Goal: Transaction & Acquisition: Book appointment/travel/reservation

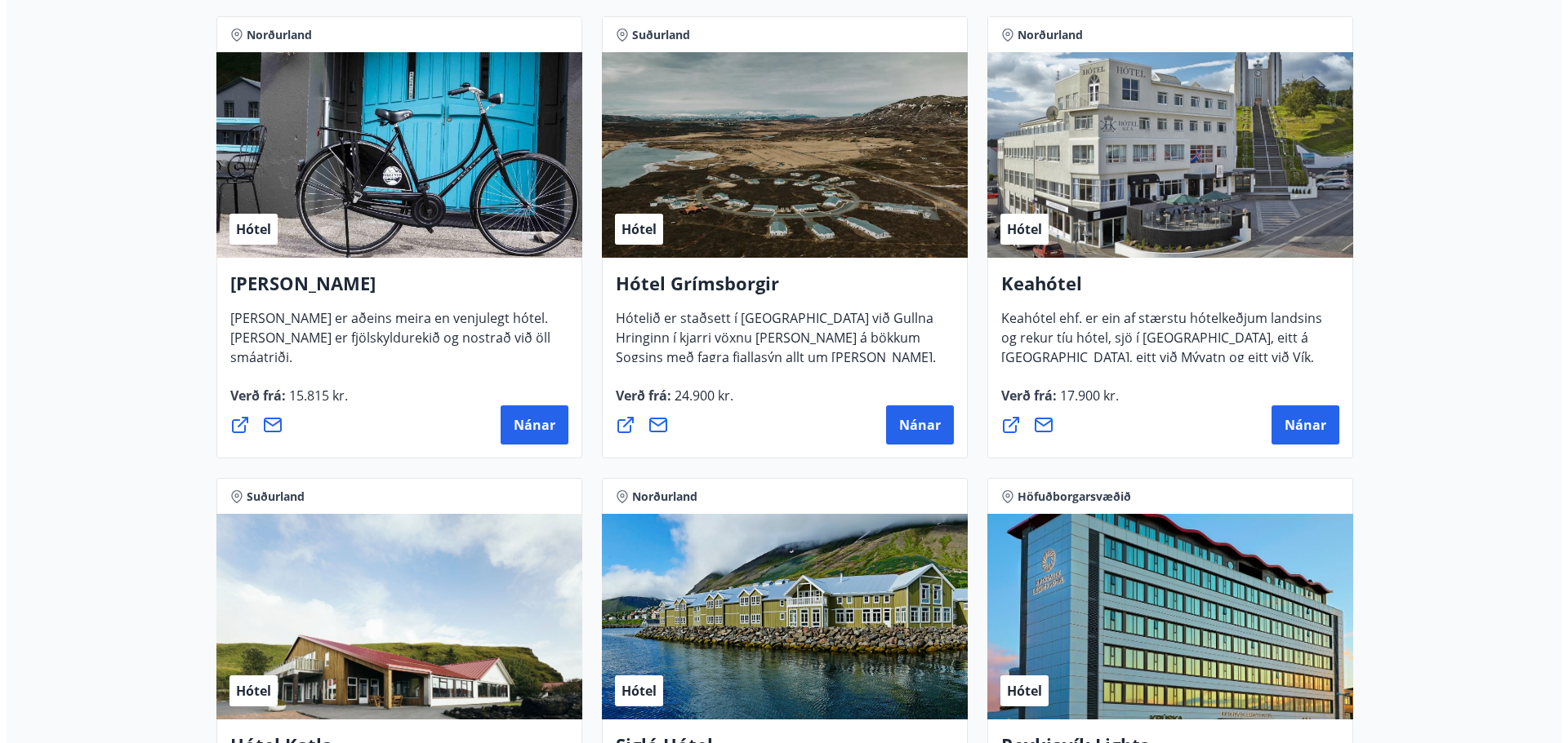
scroll to position [816, 0]
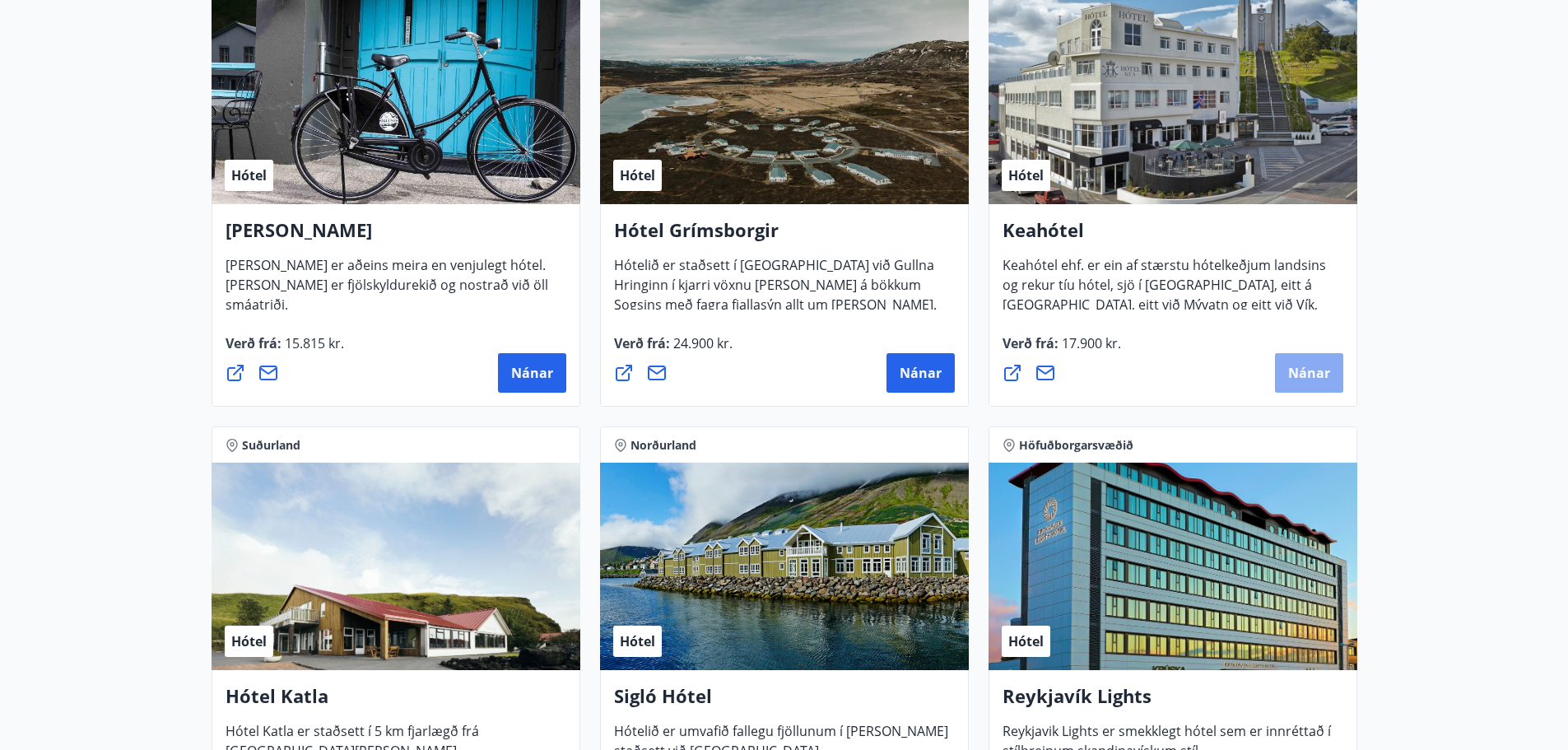
drag, startPoint x: 1308, startPoint y: 373, endPoint x: 1286, endPoint y: 367, distance: 22.8
click at [1286, 367] on button "Nánar" at bounding box center [1310, 373] width 69 height 40
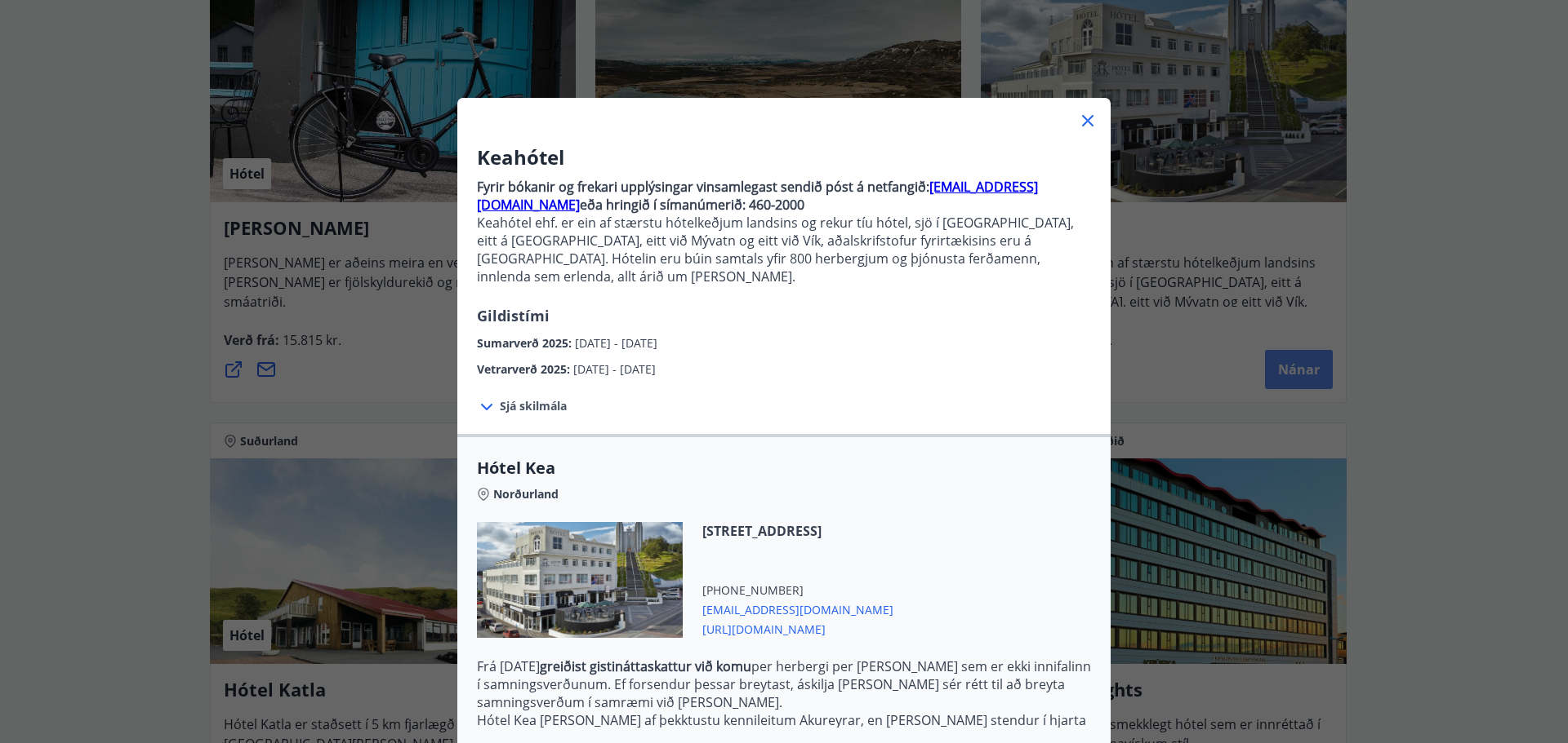
click at [1302, 364] on div "Keahótel Fyrir bókanir og frekari upplýsingar vinsamlegast sendið póst á netfan…" at bounding box center [784, 371] width 1568 height 743
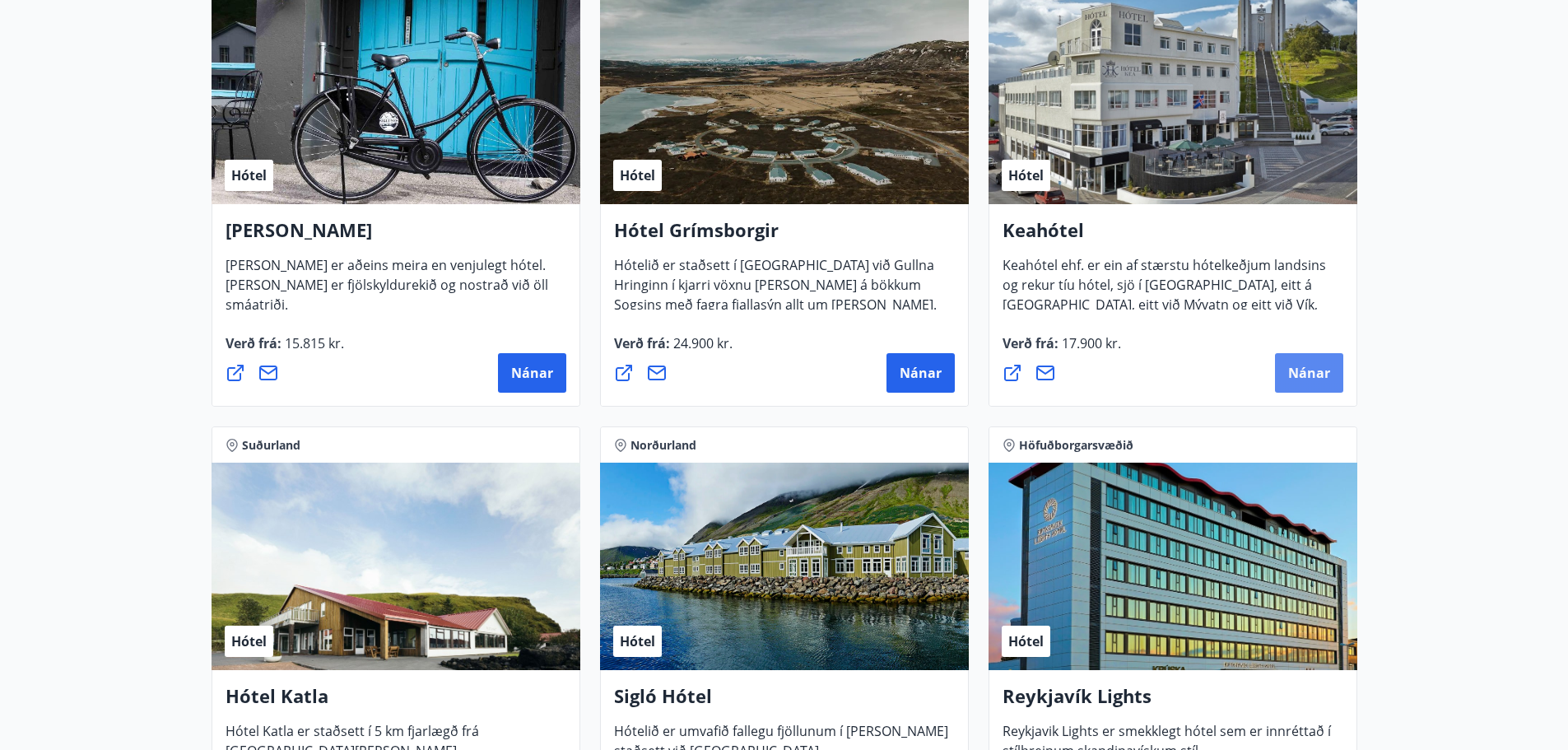
click at [1313, 367] on span "Nánar" at bounding box center [1309, 373] width 42 height 18
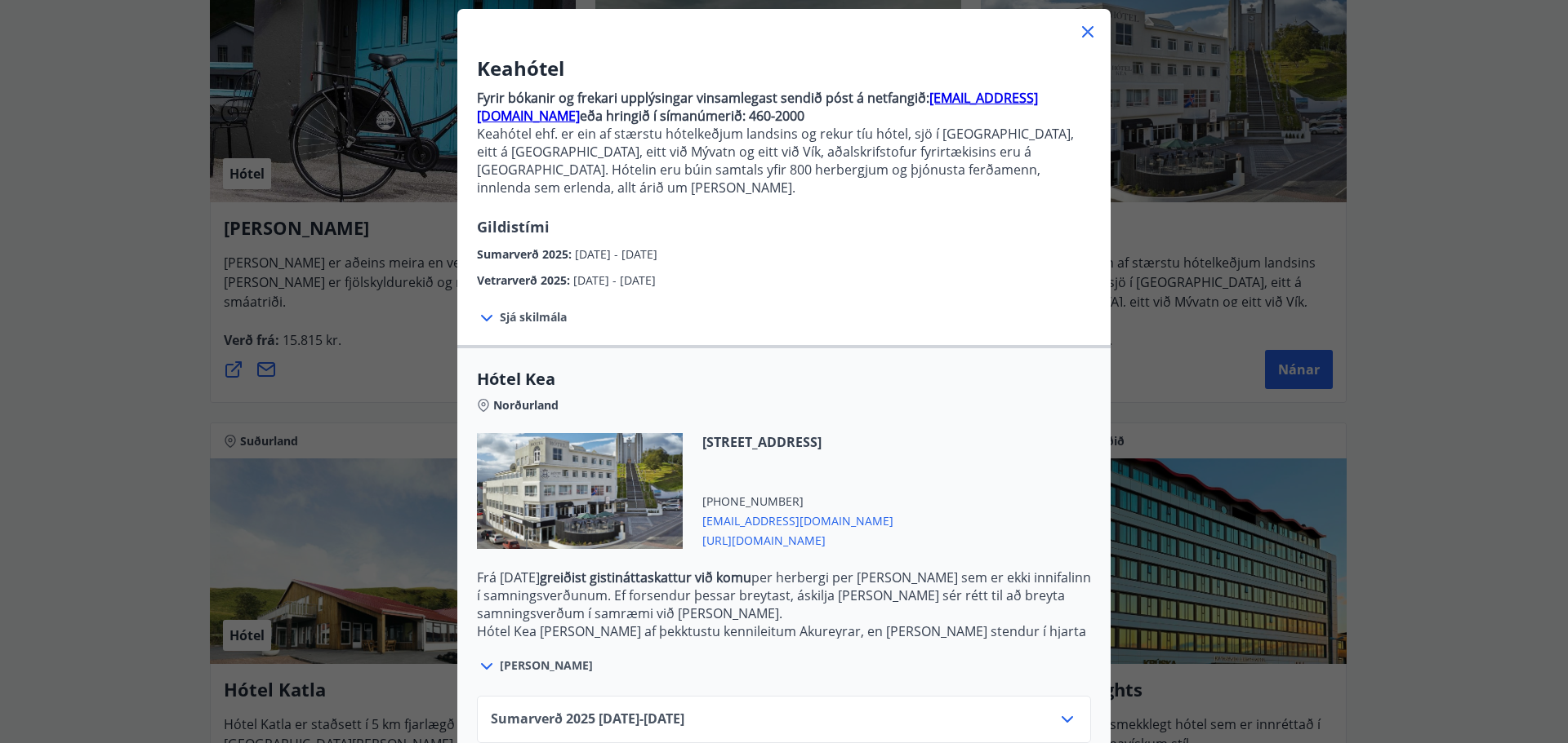
scroll to position [169, 0]
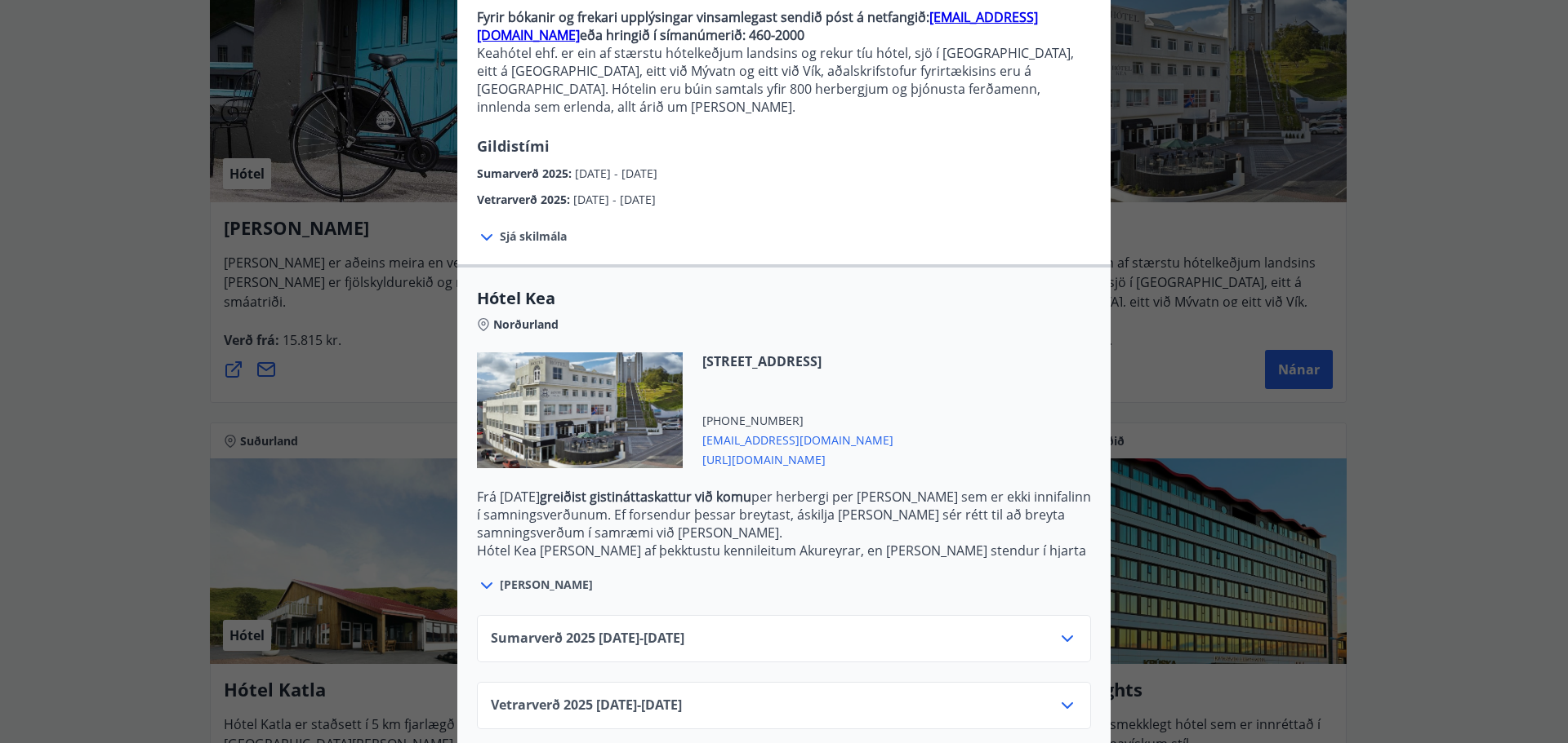
click at [518, 577] on span "[PERSON_NAME]" at bounding box center [545, 586] width 93 height 17
click at [490, 576] on icon at bounding box center [486, 586] width 19 height 19
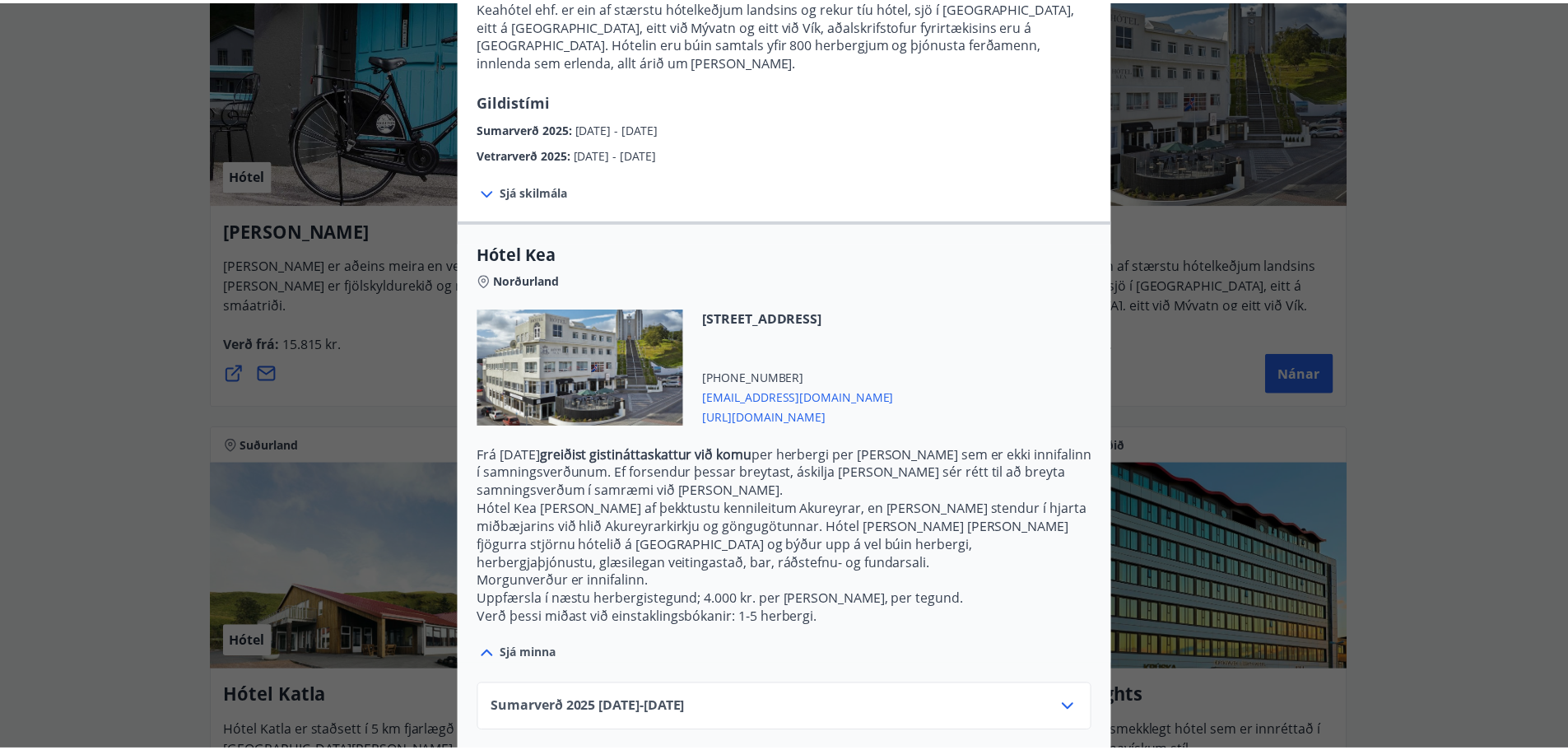
scroll to position [264, 0]
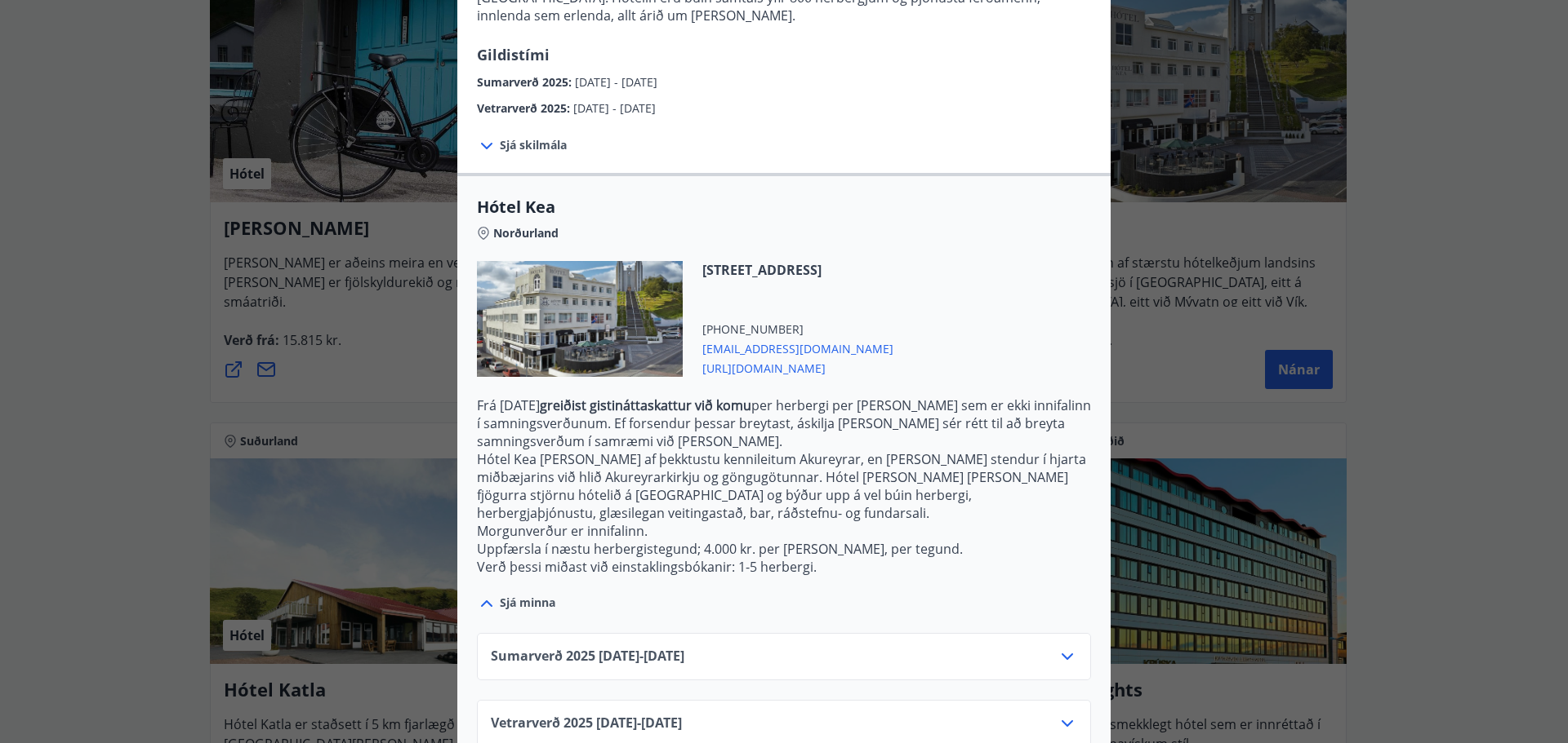
click at [1415, 392] on div "Keahótel Fyrir bókanir og frekari upplýsingar vinsamlegast sendið póst á netfan…" at bounding box center [784, 110] width 1568 height 743
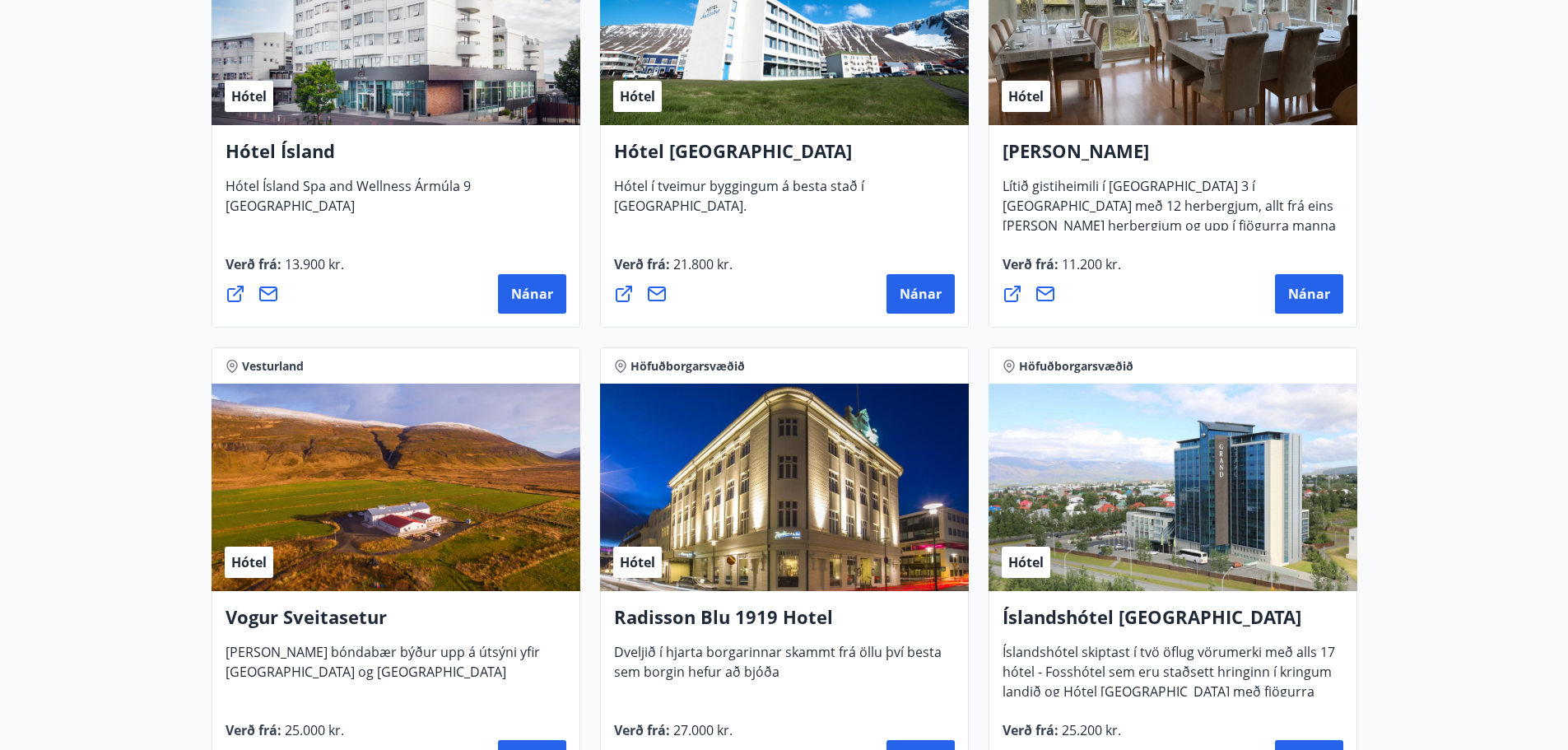
scroll to position [2800, 0]
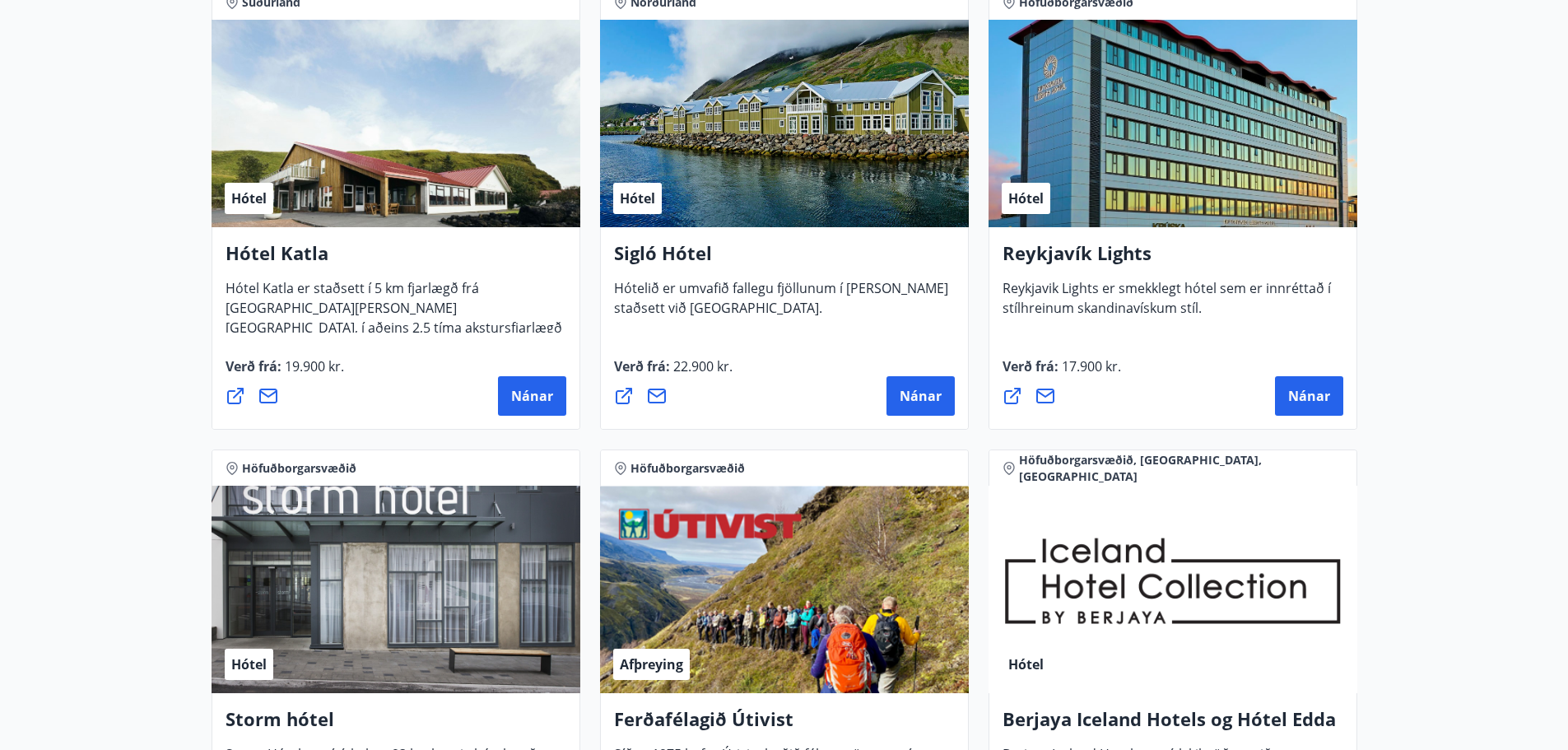
scroll to position [989, 0]
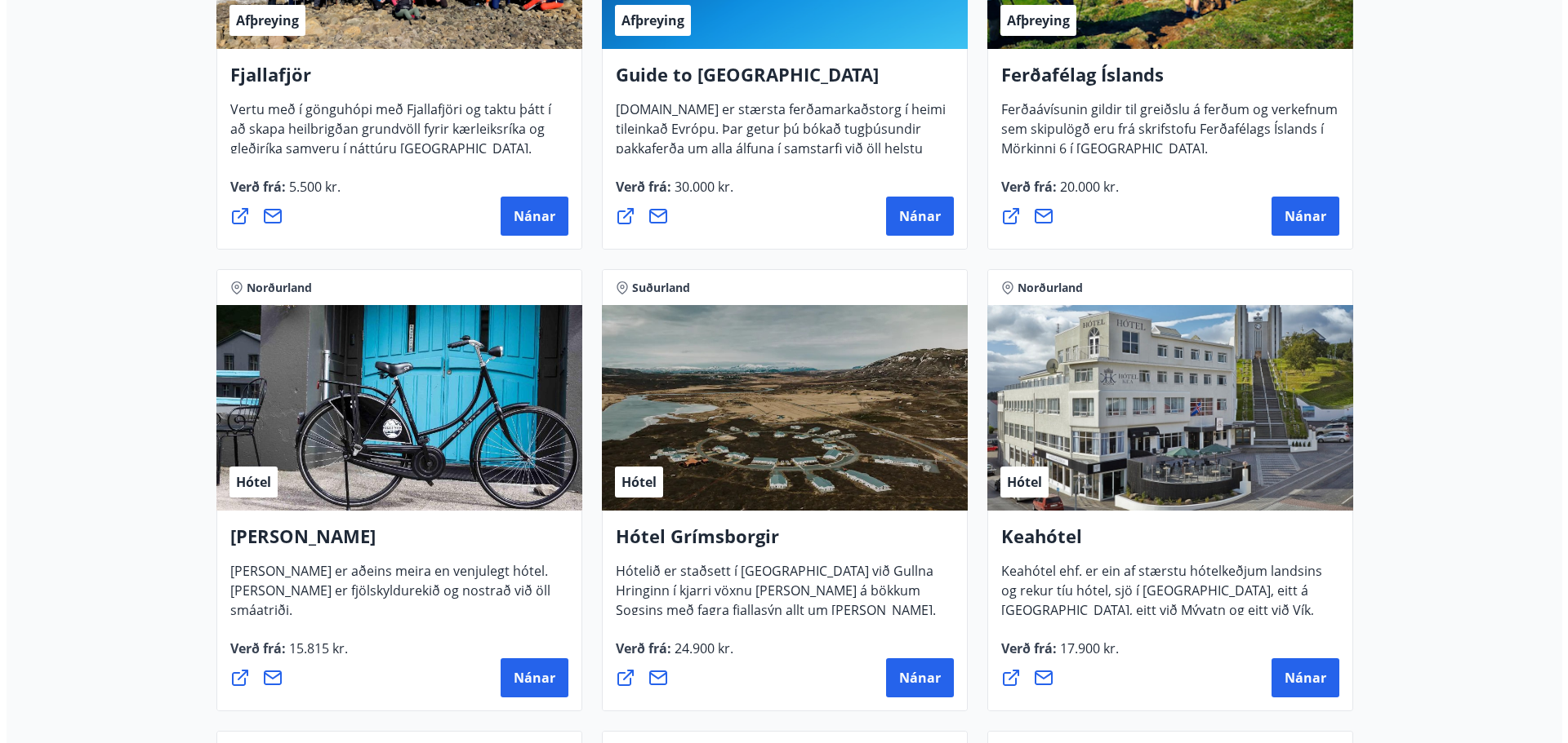
scroll to position [653, 0]
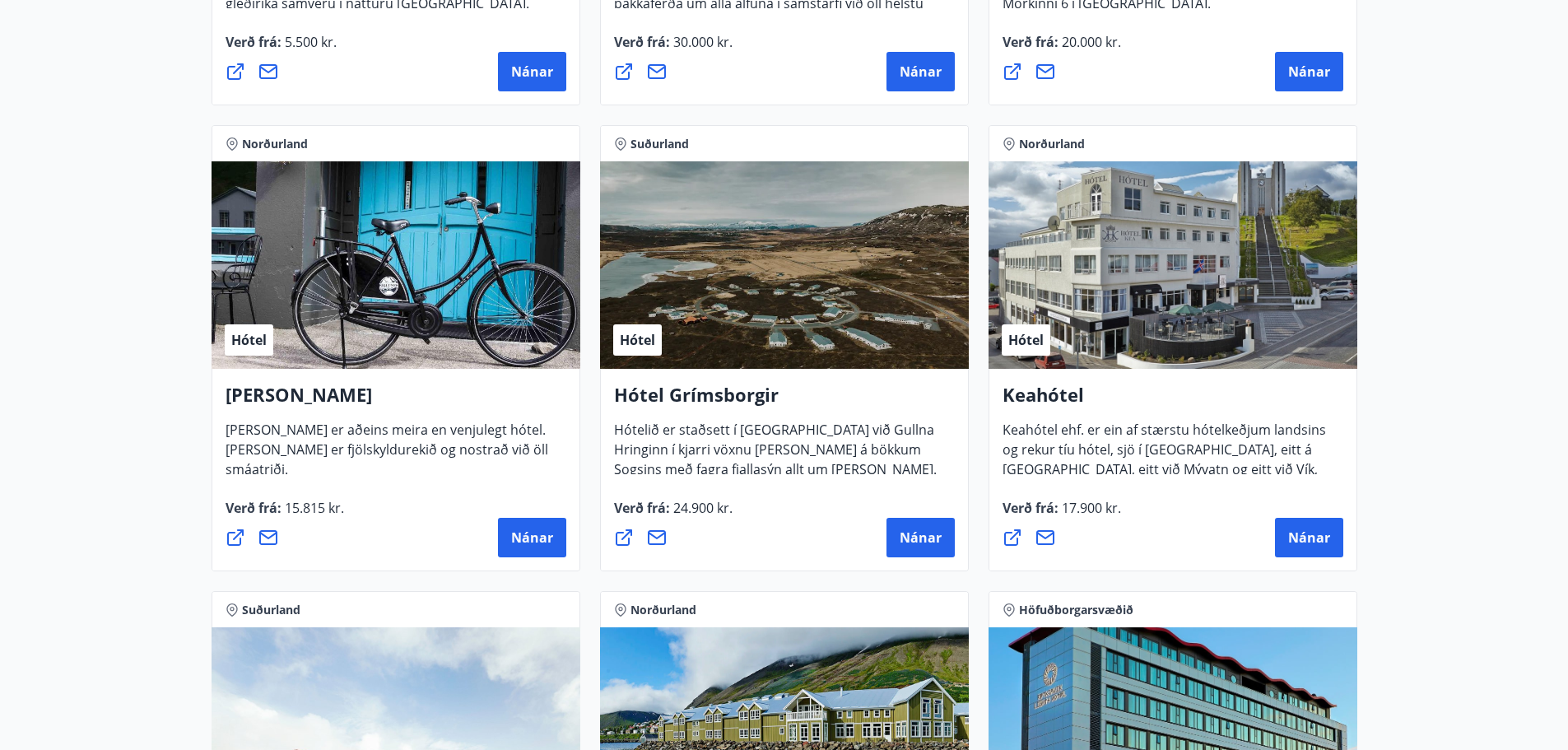
click at [1218, 378] on div "[PERSON_NAME] ehf. er ein af stærstu hótelkeðjum landsins og rekur tíu hótel, s…" at bounding box center [1172, 470] width 369 height 203
click at [1219, 340] on div "Hótel" at bounding box center [1172, 265] width 369 height 207
click at [1328, 525] on button "Nánar" at bounding box center [1310, 537] width 69 height 40
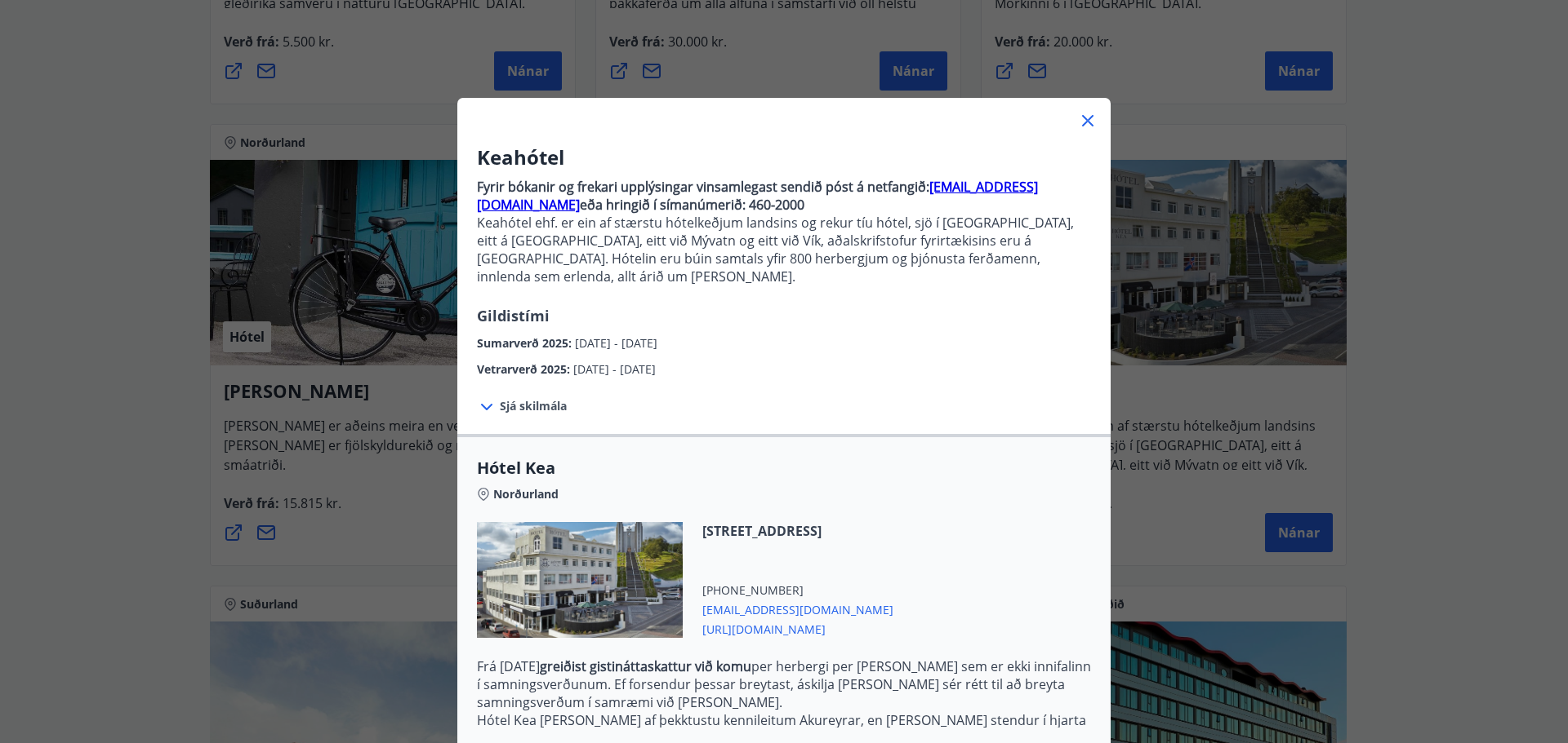
click at [529, 398] on span "Sjá skilmála" at bounding box center [532, 406] width 67 height 17
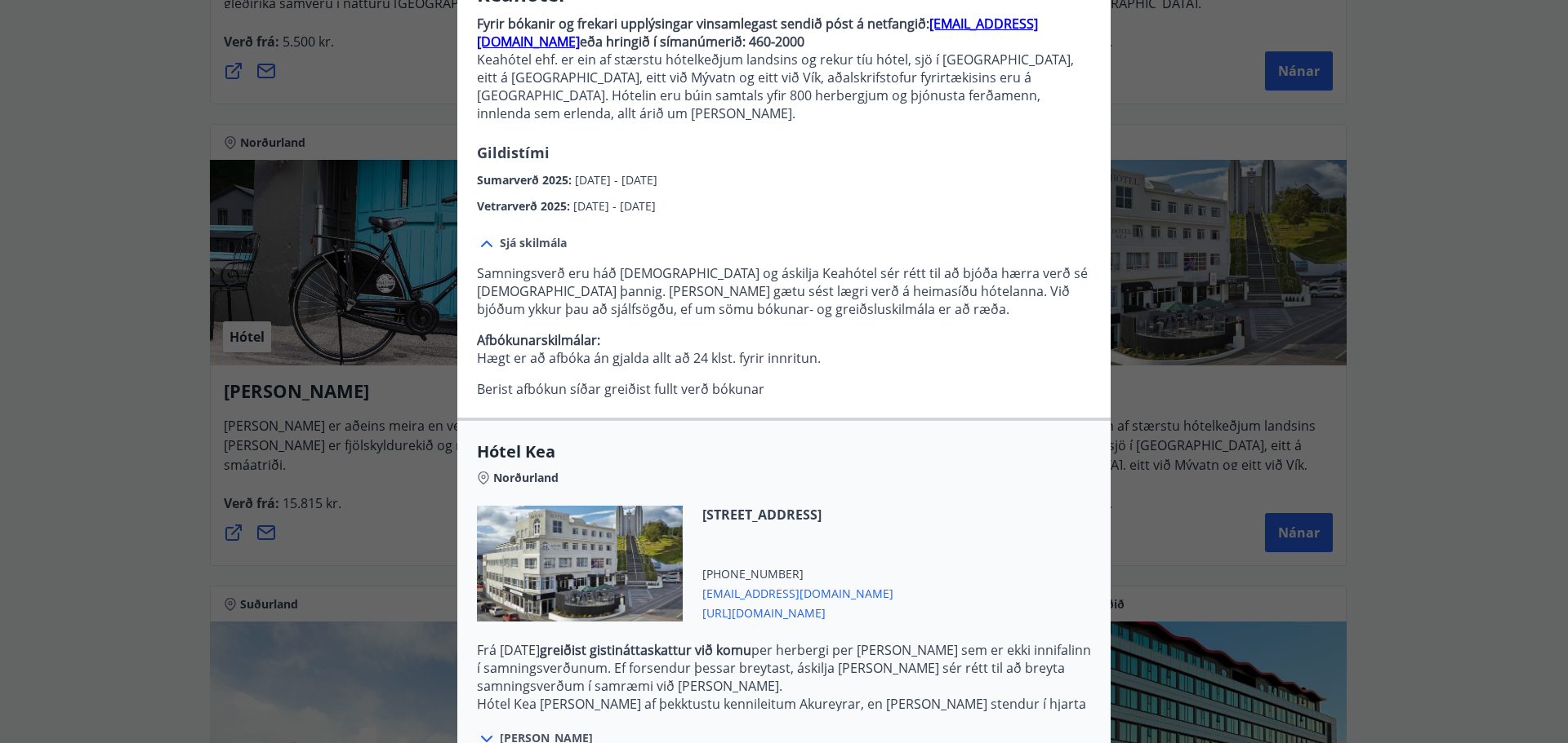
scroll to position [317, 0]
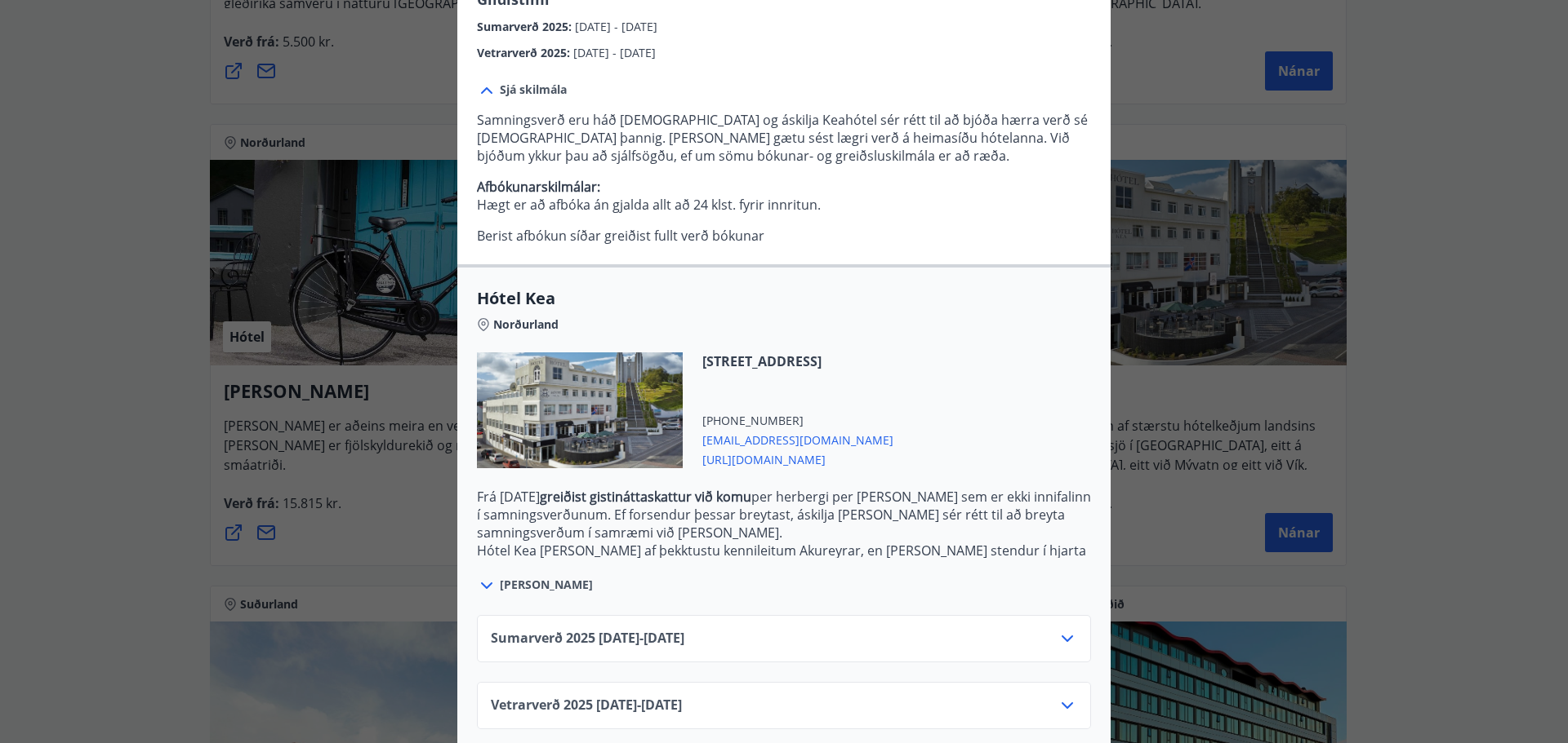
click at [763, 629] on div "Sumarverð [PHONE_NUMBER][DATE] - [DATE]" at bounding box center [784, 644] width 586 height 32
click at [1060, 629] on icon at bounding box center [1067, 638] width 19 height 19
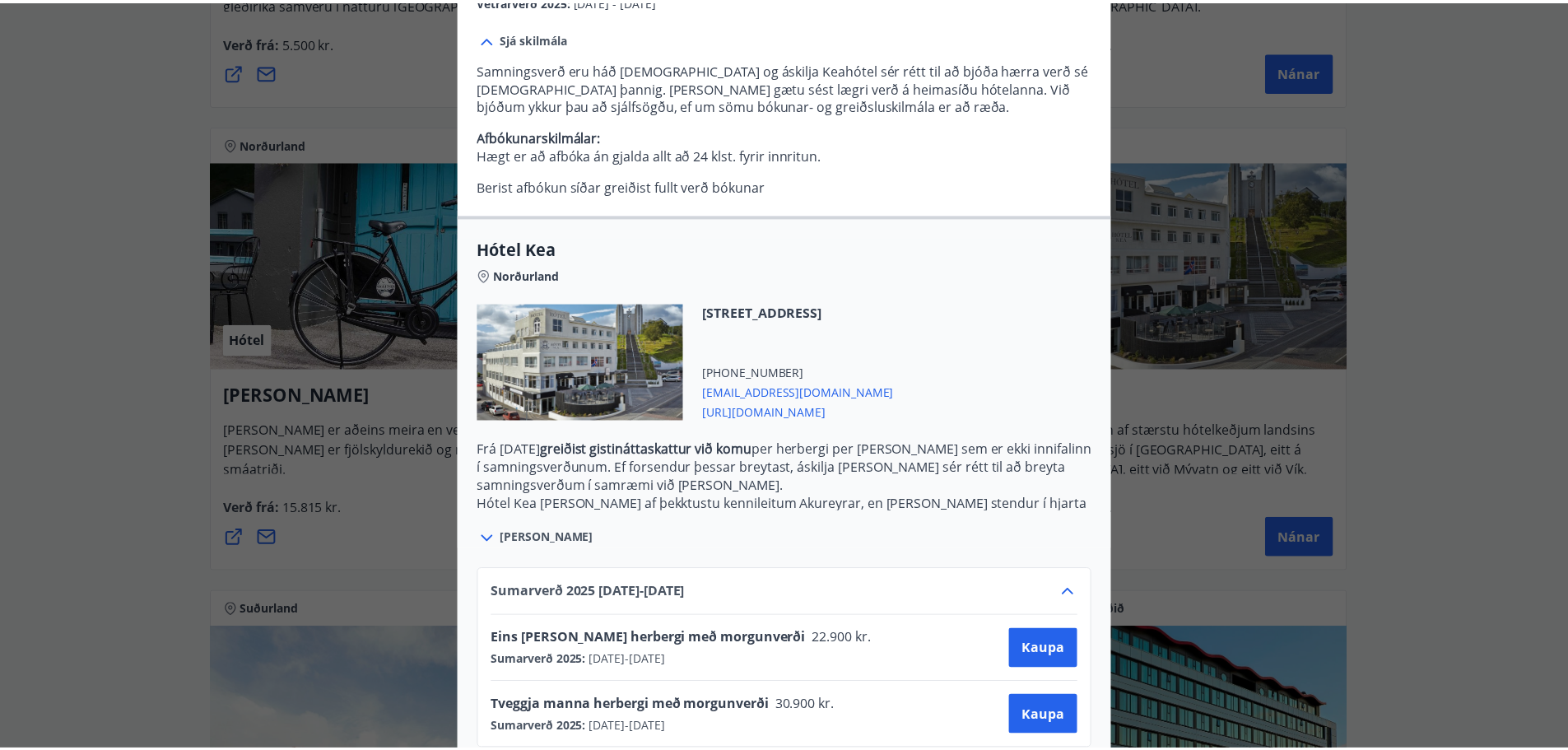
scroll to position [453, 0]
